Goal: Check status: Check status

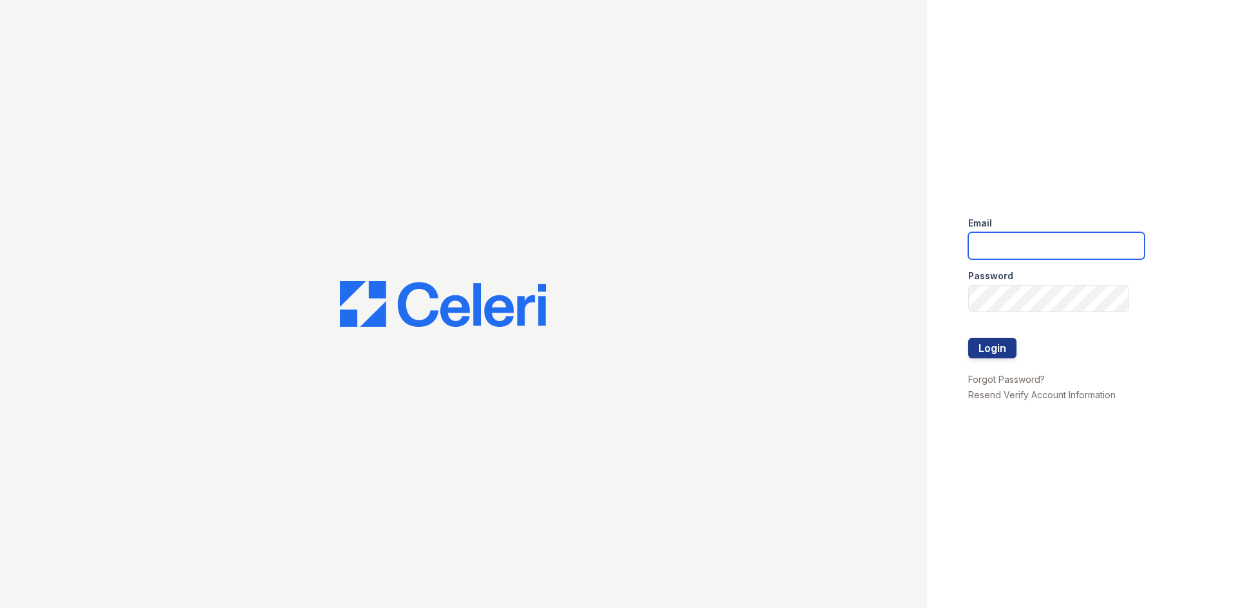
drag, startPoint x: 1006, startPoint y: 236, endPoint x: 1024, endPoint y: 236, distance: 17.4
click at [1006, 236] on input "email" at bounding box center [1056, 245] width 176 height 27
type input "[EMAIL_ADDRESS][DOMAIN_NAME]"
click at [1008, 352] on button "Login" at bounding box center [992, 348] width 48 height 21
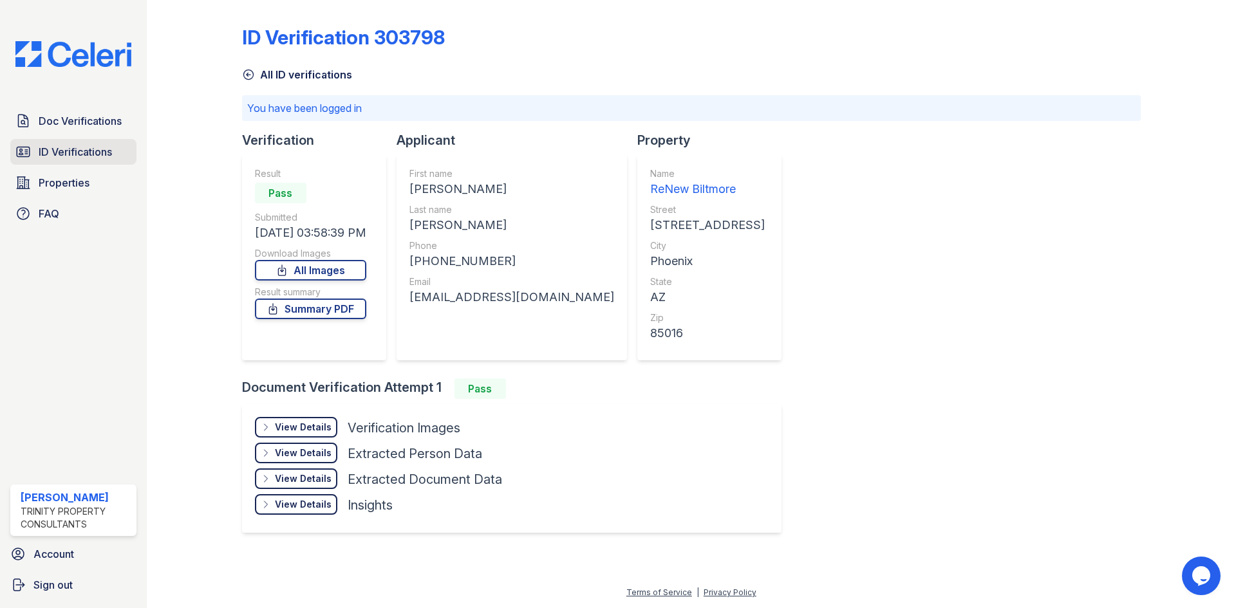
drag, startPoint x: 58, startPoint y: 151, endPoint x: 81, endPoint y: 142, distance: 25.1
click at [59, 151] on span "ID Verifications" at bounding box center [75, 151] width 73 height 15
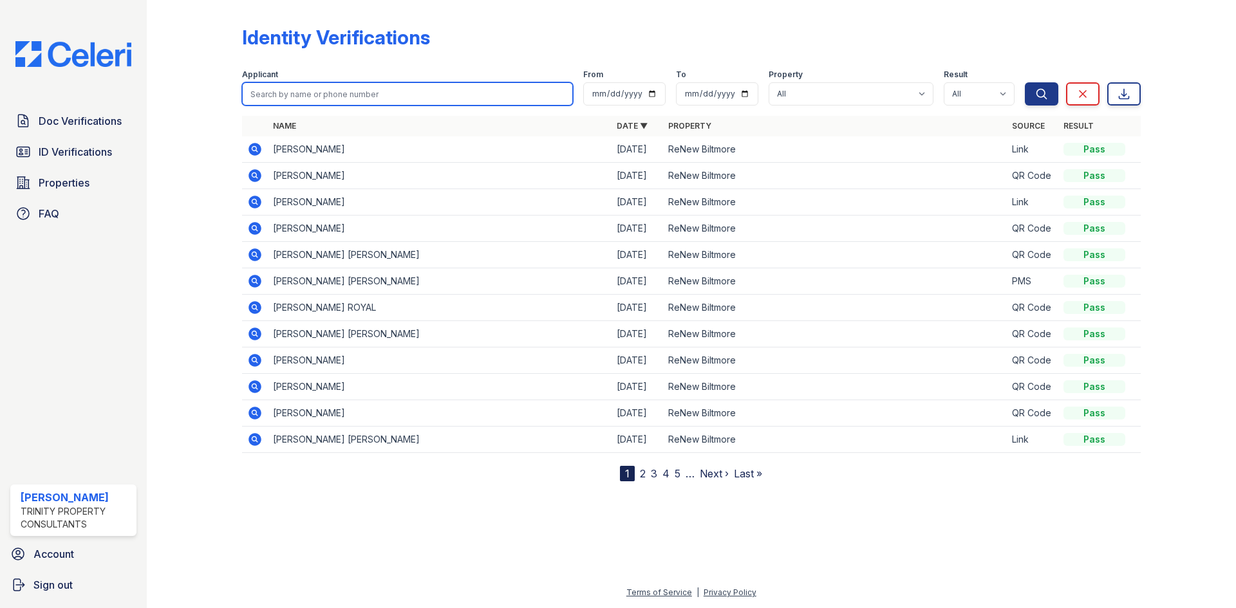
click at [525, 96] on input "search" at bounding box center [407, 93] width 331 height 23
drag, startPoint x: 310, startPoint y: 96, endPoint x: 311, endPoint y: 80, distance: 15.5
click at [310, 95] on input "search" at bounding box center [407, 93] width 331 height 23
type input "muro"
click at [1025, 82] on button "Search" at bounding box center [1041, 93] width 33 height 23
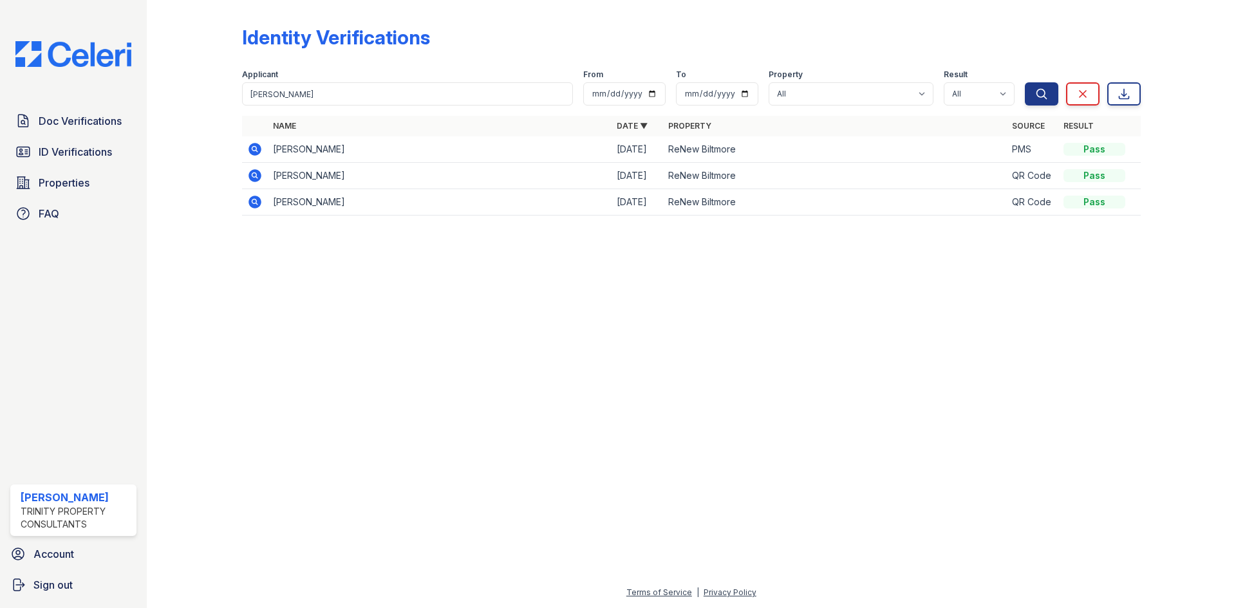
click at [254, 152] on icon at bounding box center [255, 149] width 13 height 13
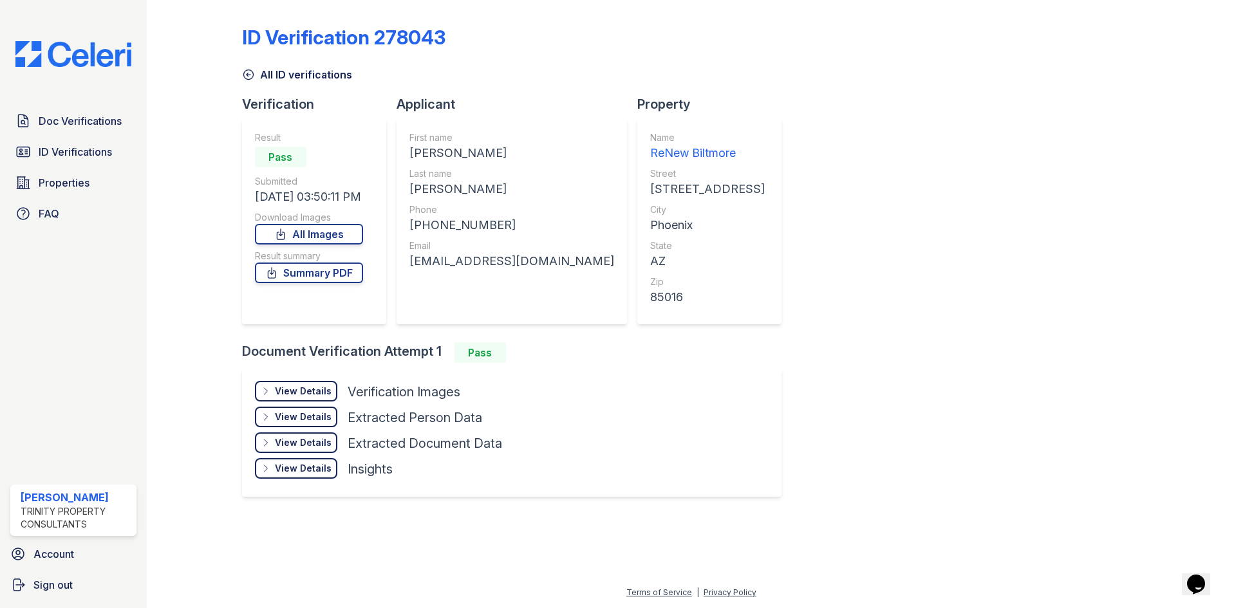
click at [317, 393] on div "View Details" at bounding box center [303, 391] width 57 height 13
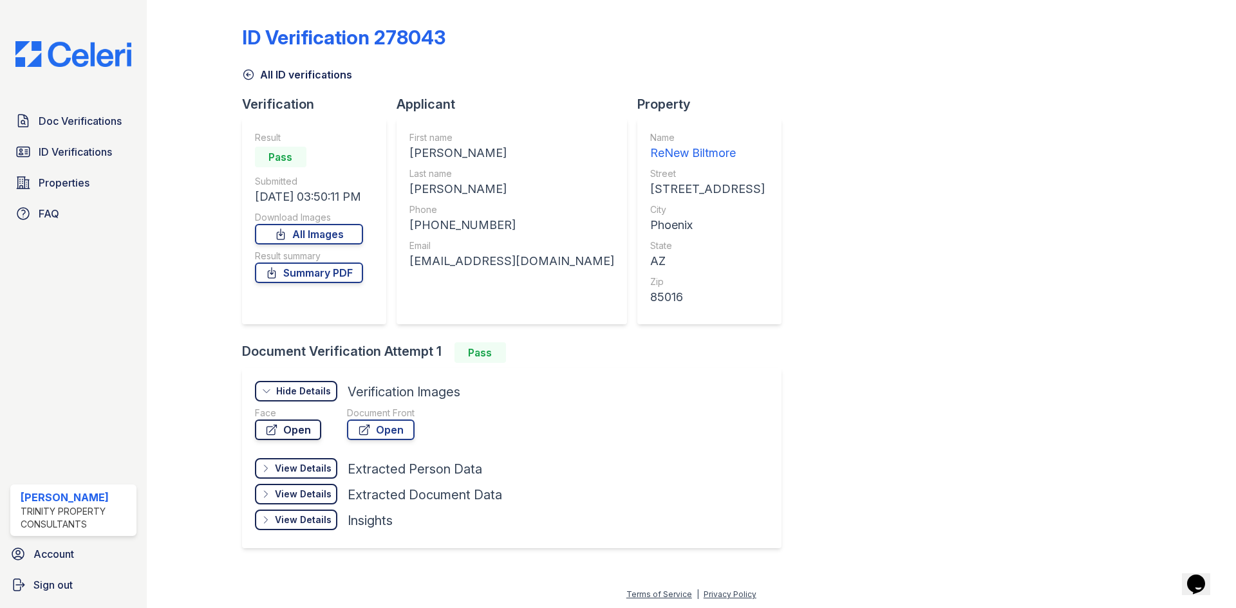
click at [290, 433] on link "Open" at bounding box center [288, 430] width 66 height 21
click at [394, 429] on link "Open" at bounding box center [381, 430] width 68 height 21
drag, startPoint x: 49, startPoint y: 148, endPoint x: 324, endPoint y: 129, distance: 276.2
click at [49, 148] on span "ID Verifications" at bounding box center [75, 151] width 73 height 15
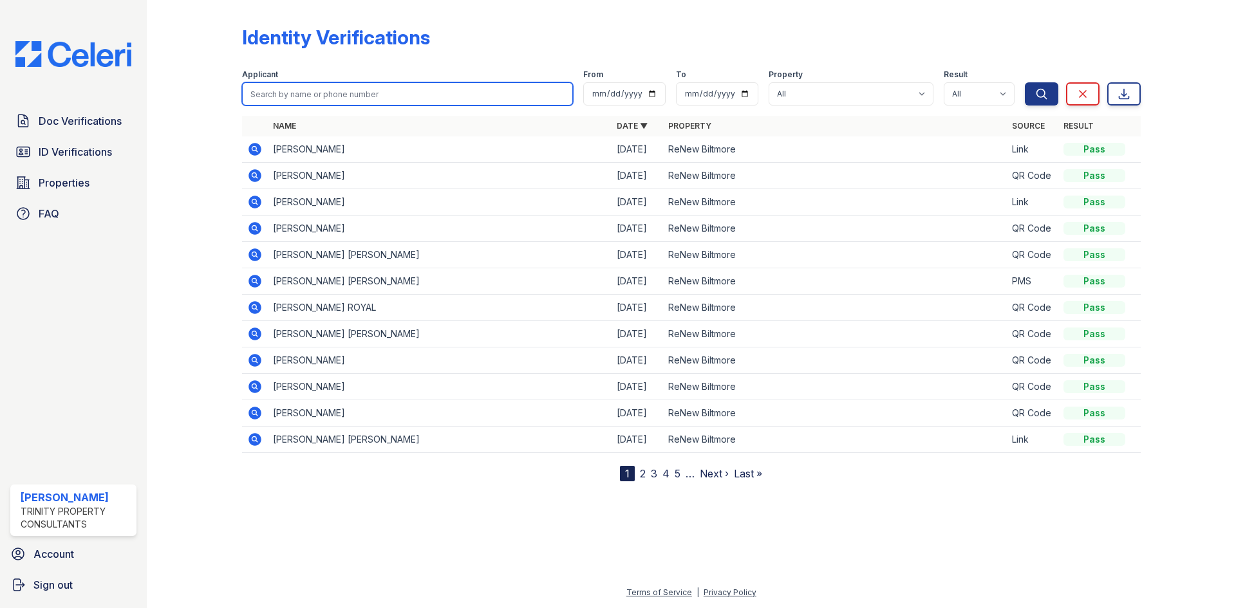
click at [430, 88] on input "search" at bounding box center [407, 93] width 331 height 23
click at [644, 475] on link "2" at bounding box center [643, 473] width 6 height 13
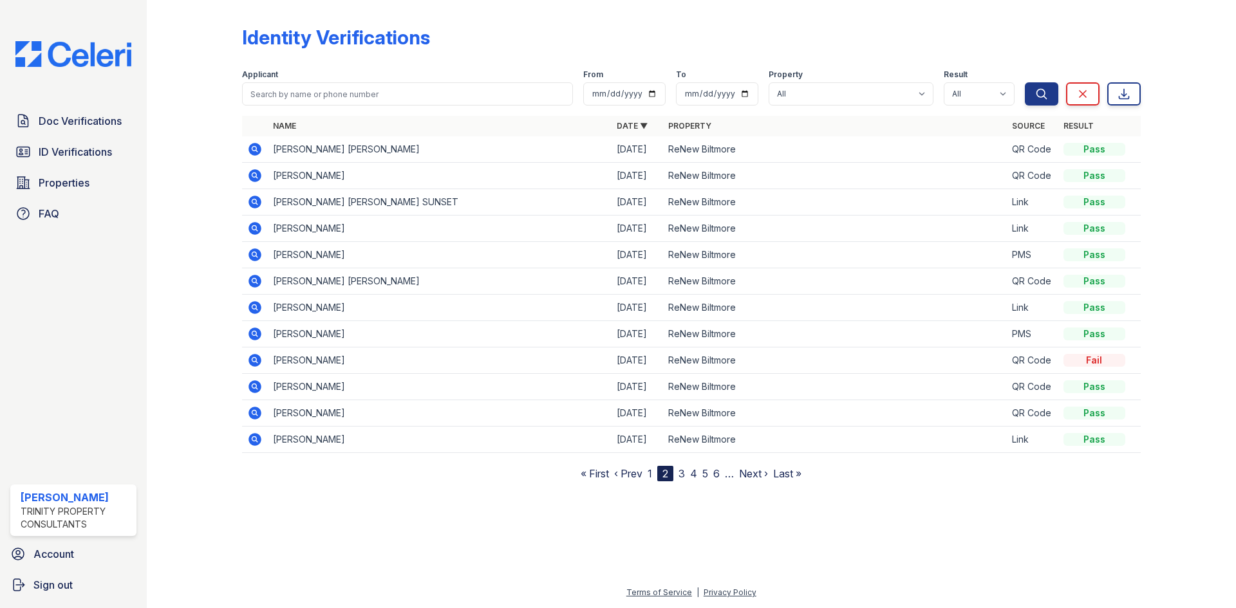
click at [250, 438] on icon at bounding box center [255, 439] width 13 height 13
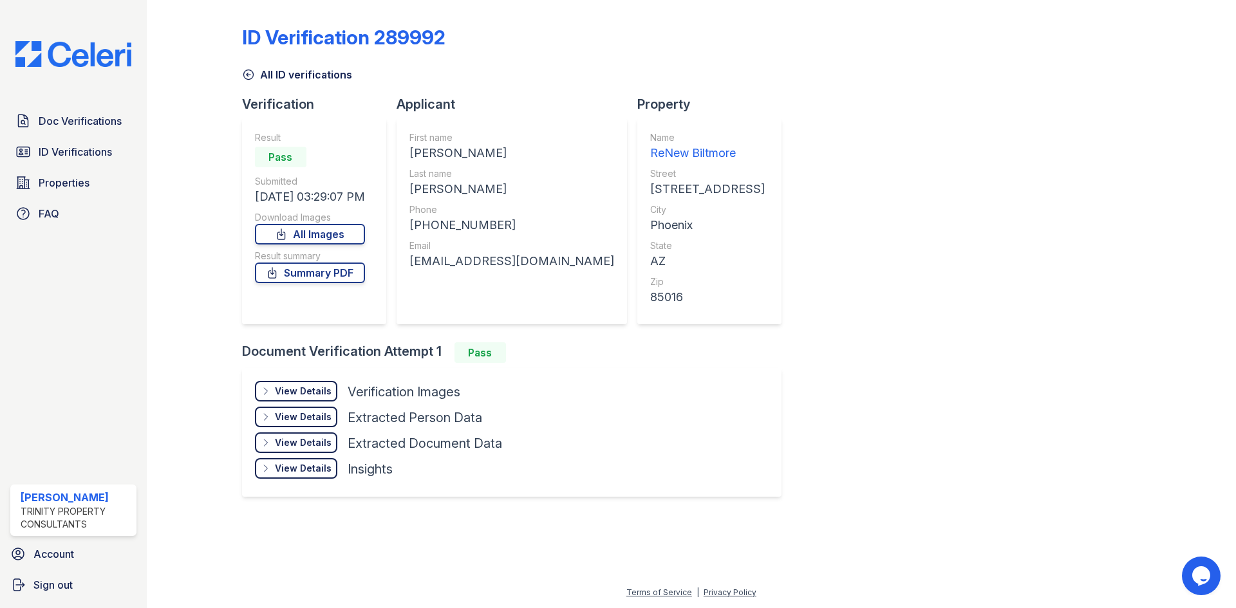
drag, startPoint x: 297, startPoint y: 395, endPoint x: 334, endPoint y: 394, distance: 36.7
click at [297, 395] on div "View Details" at bounding box center [303, 391] width 57 height 13
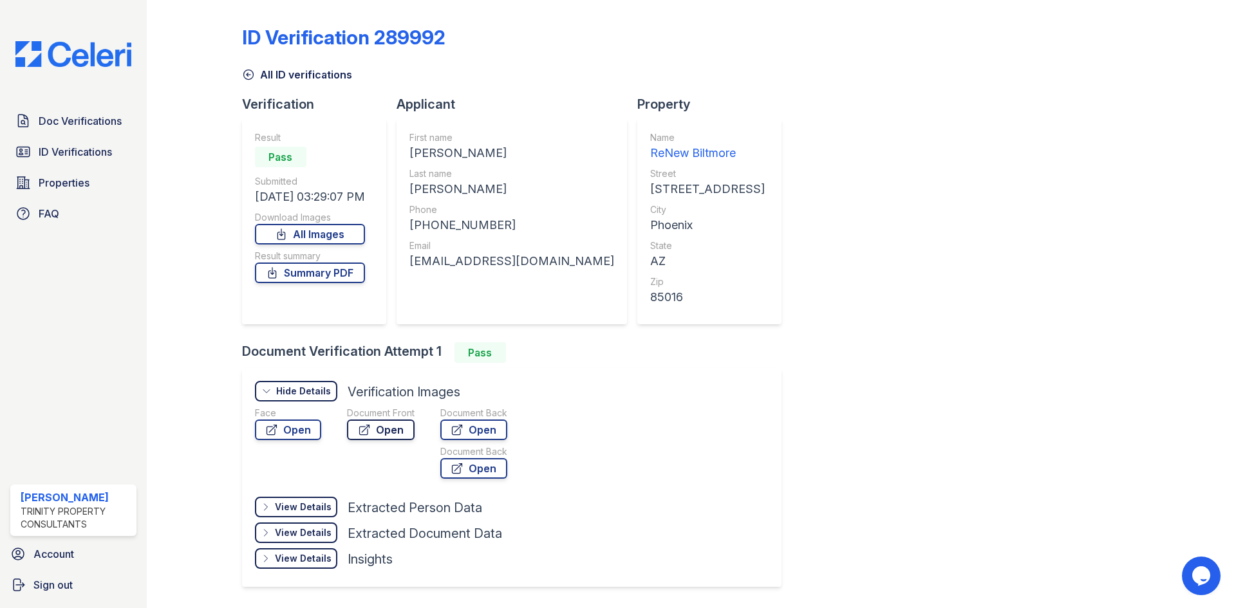
click at [390, 427] on link "Open" at bounding box center [381, 430] width 68 height 21
